Goal: Task Accomplishment & Management: Use online tool/utility

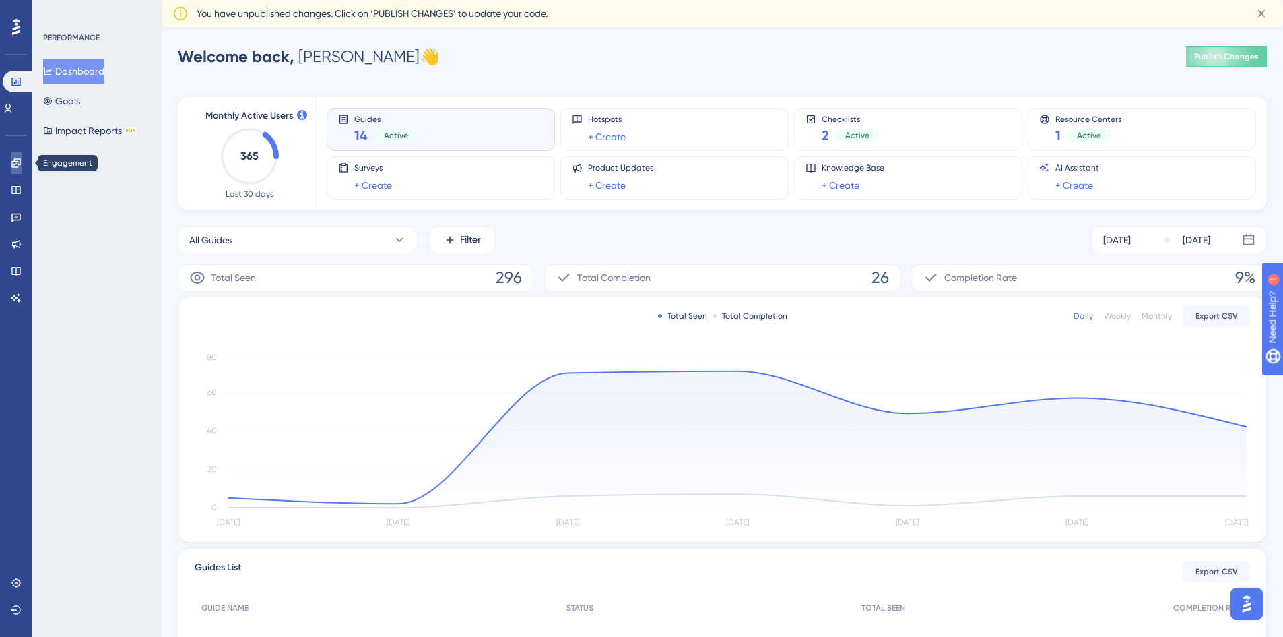
click at [11, 172] on link at bounding box center [16, 163] width 11 height 22
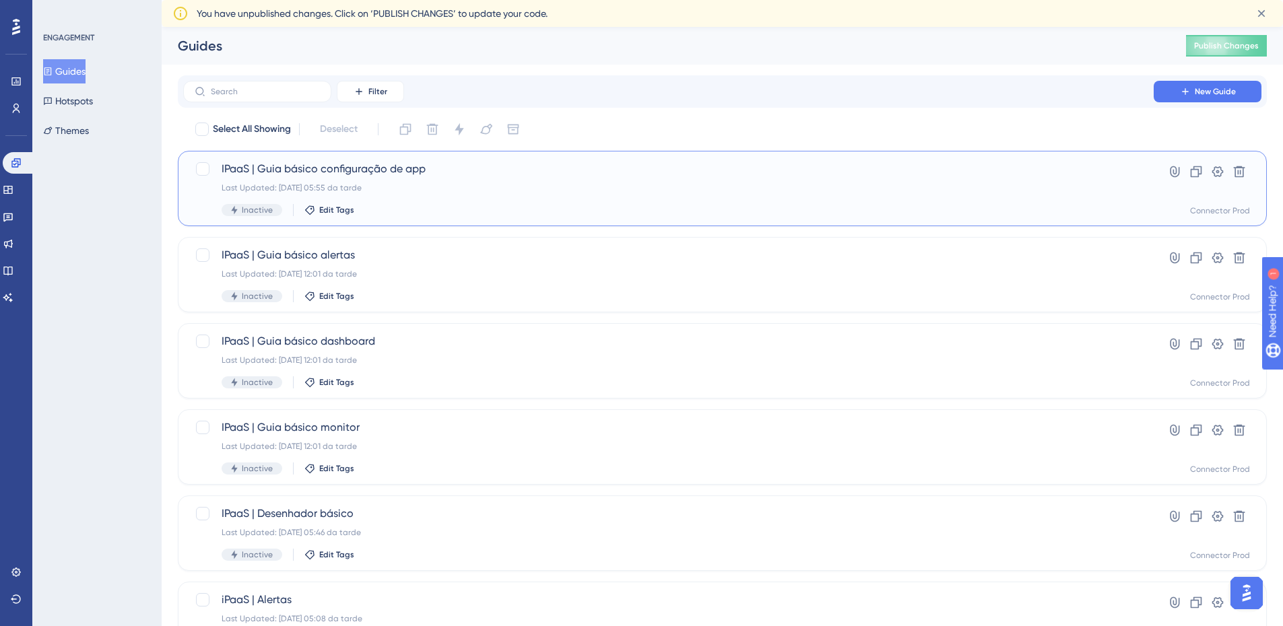
click at [469, 181] on div "IPaaS | Guia básico configuração de app Last Updated: [DATE] 05:55 da tarde Ina…" at bounding box center [669, 188] width 894 height 55
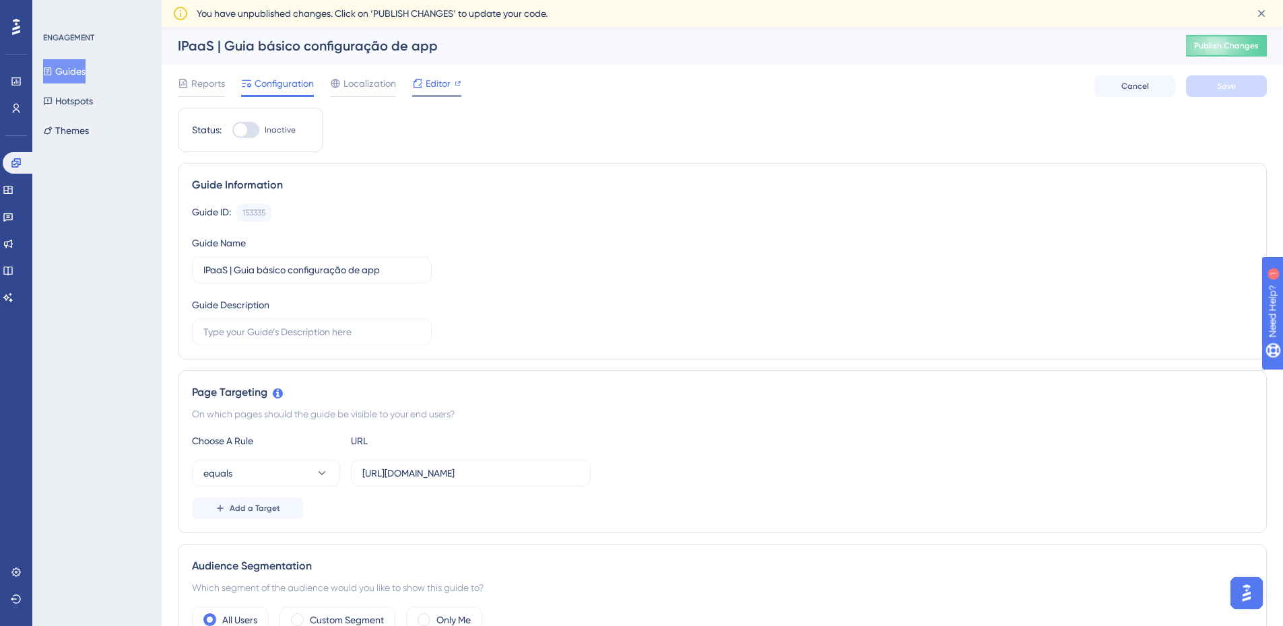
click at [450, 84] on span "Editor" at bounding box center [438, 83] width 25 height 16
